Goal: Task Accomplishment & Management: Manage account settings

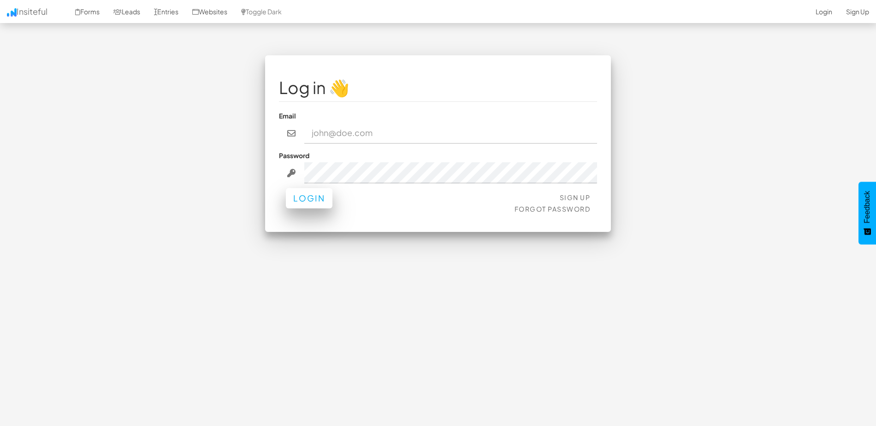
type input "nasmith@model1.com"
click at [303, 200] on button "Login" at bounding box center [309, 198] width 47 height 20
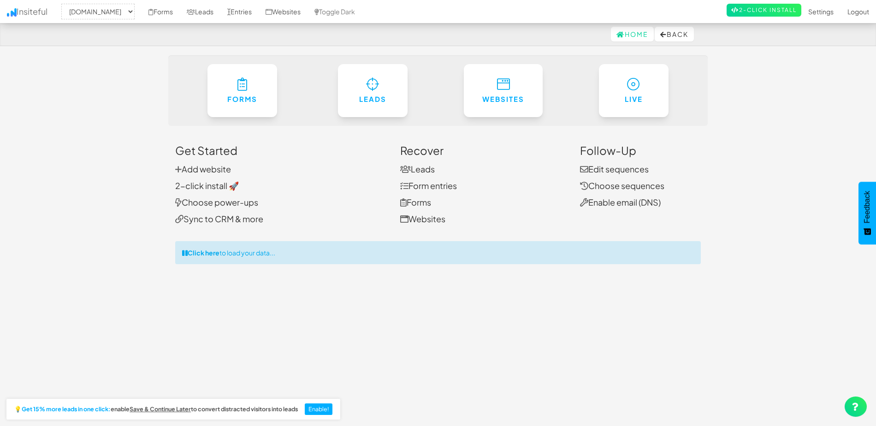
select select "2371"
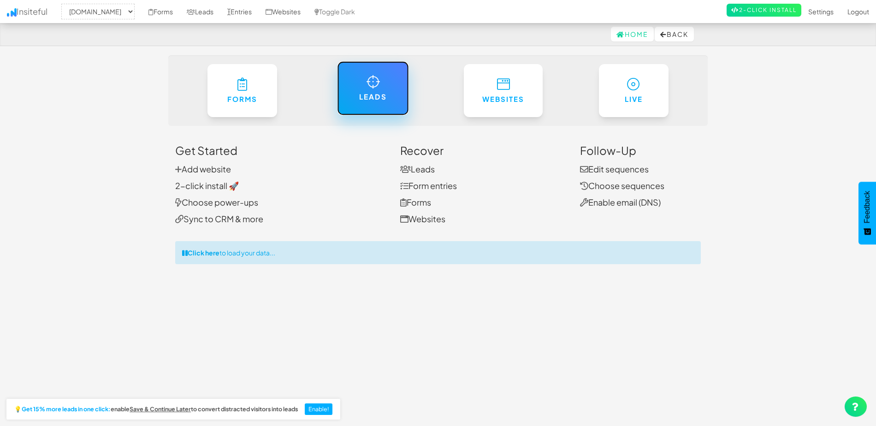
click at [357, 80] on link "Leads" at bounding box center [372, 88] width 71 height 54
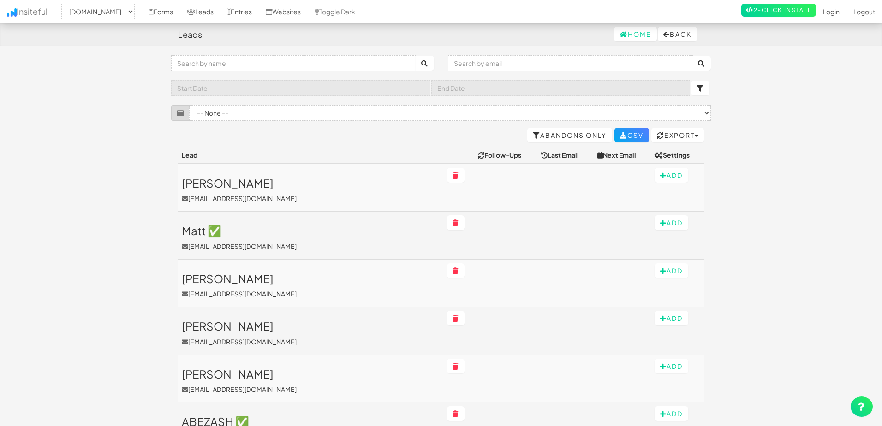
select select "2371"
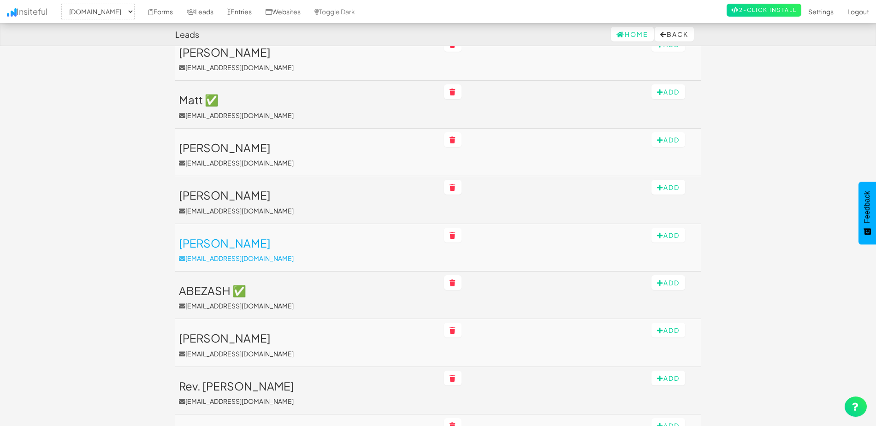
scroll to position [184, 0]
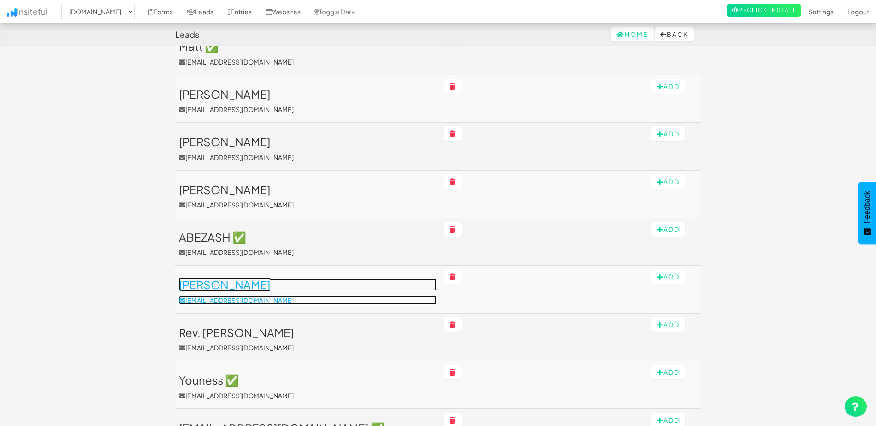
click at [214, 282] on h3 "Benj Birchall" at bounding box center [308, 285] width 258 height 12
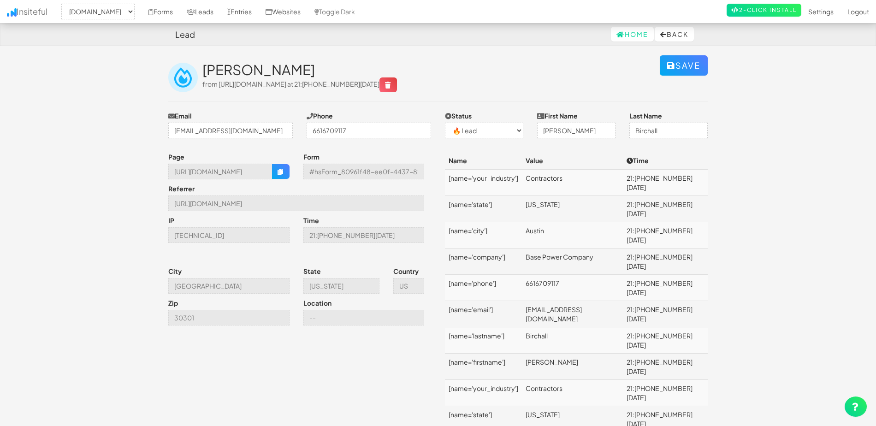
select select "2371"
select select "0"
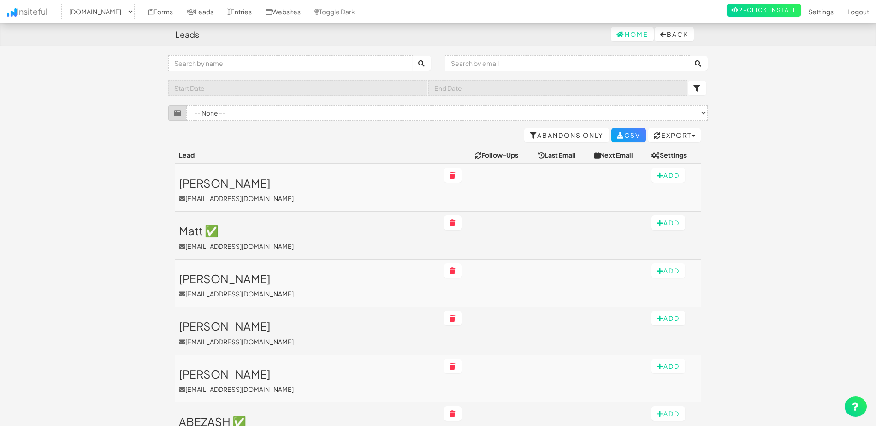
select select "2371"
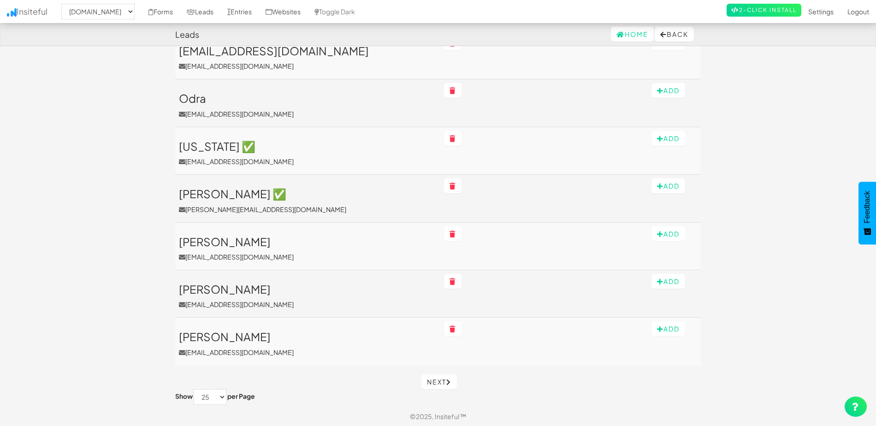
scroll to position [992, 0]
click at [252, 12] on link "Entries" at bounding box center [239, 11] width 38 height 23
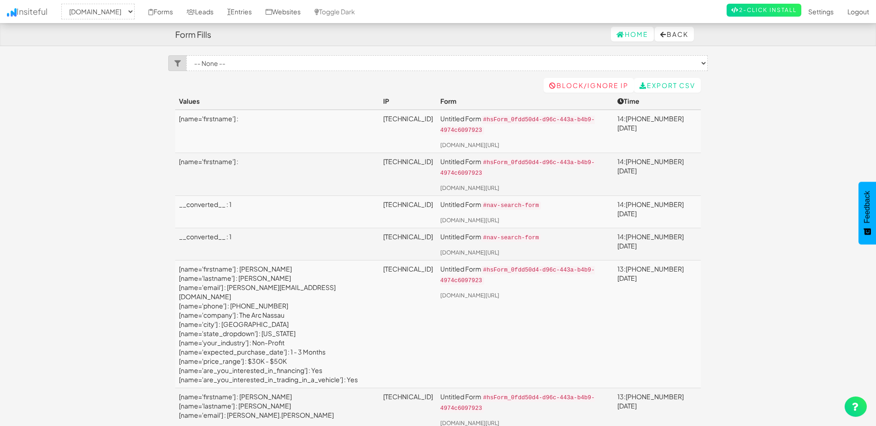
select select "2371"
click at [822, 9] on link "Settings" at bounding box center [820, 11] width 39 height 23
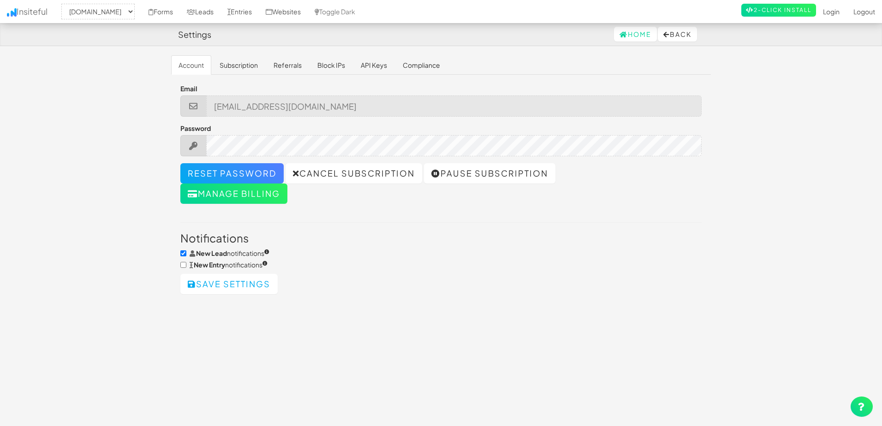
select select "2371"
